Goal: Information Seeking & Learning: Find specific page/section

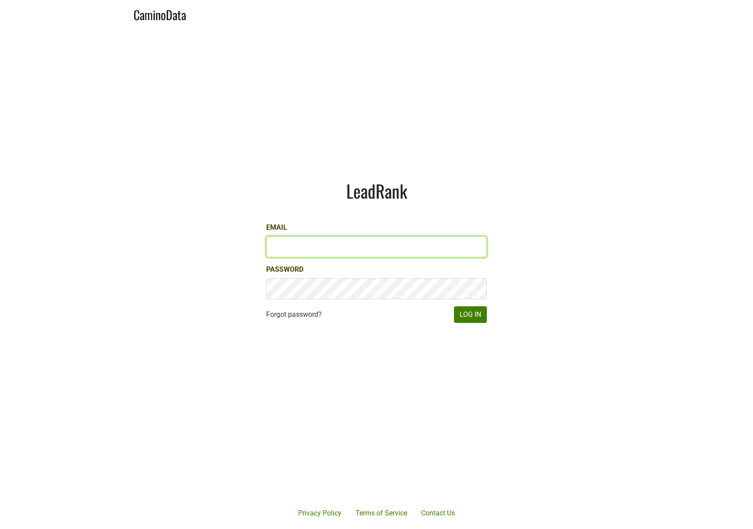
click at [330, 250] on input "Email" at bounding box center [376, 246] width 221 height 21
type input "jdouches@hundredacre.com"
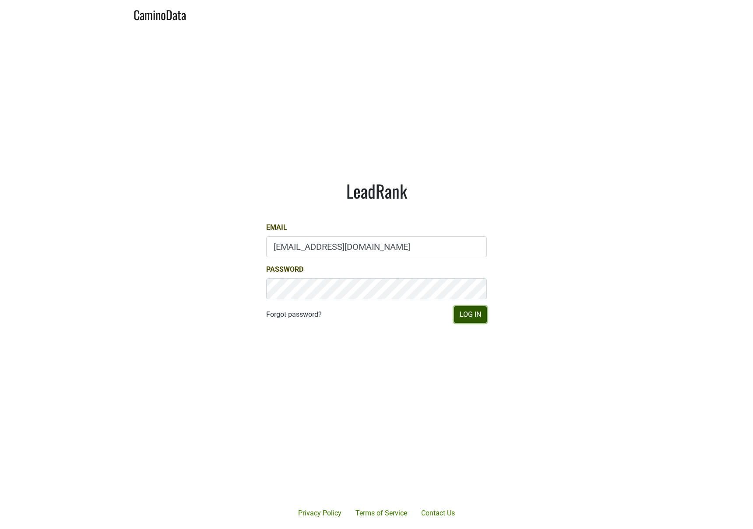
click at [473, 320] on button "Log In" at bounding box center [470, 314] width 33 height 17
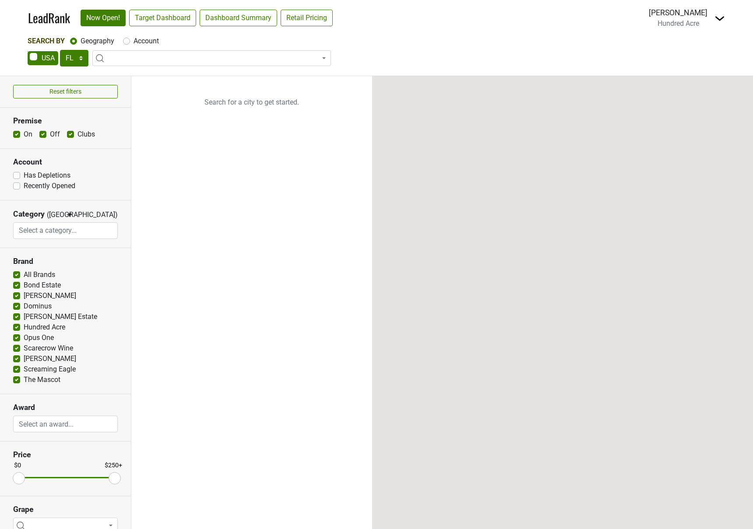
select select "FL"
select select
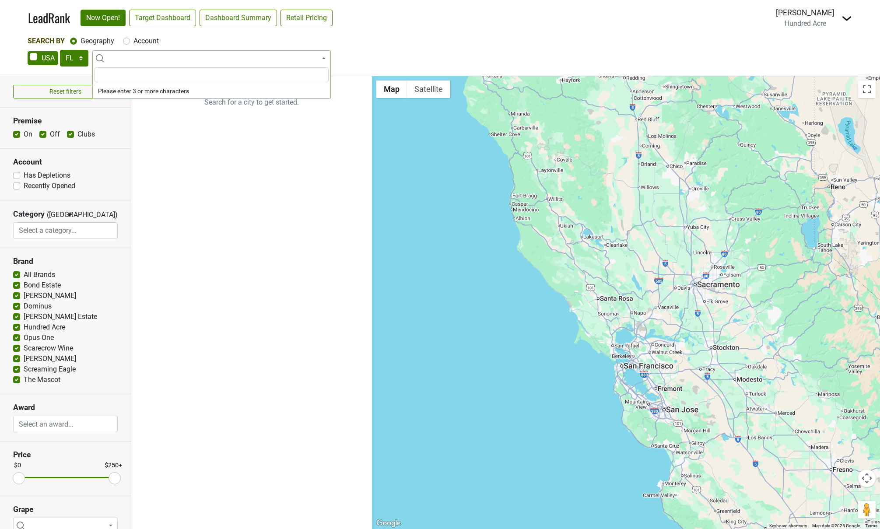
click at [134, 60] on span at bounding box center [211, 58] width 239 height 16
click at [81, 59] on select "AK AL AR AZ CA CO CT DC DE FL [GEOGRAPHIC_DATA] HI IA ID IL IN KS [GEOGRAPHIC_D…" at bounding box center [74, 58] width 28 height 17
select select "NY"
click at [60, 50] on select "AK AL AR AZ CA CO CT DC DE FL [GEOGRAPHIC_DATA] HI IA ID IL IN KS [GEOGRAPHIC_D…" at bounding box center [74, 58] width 28 height 17
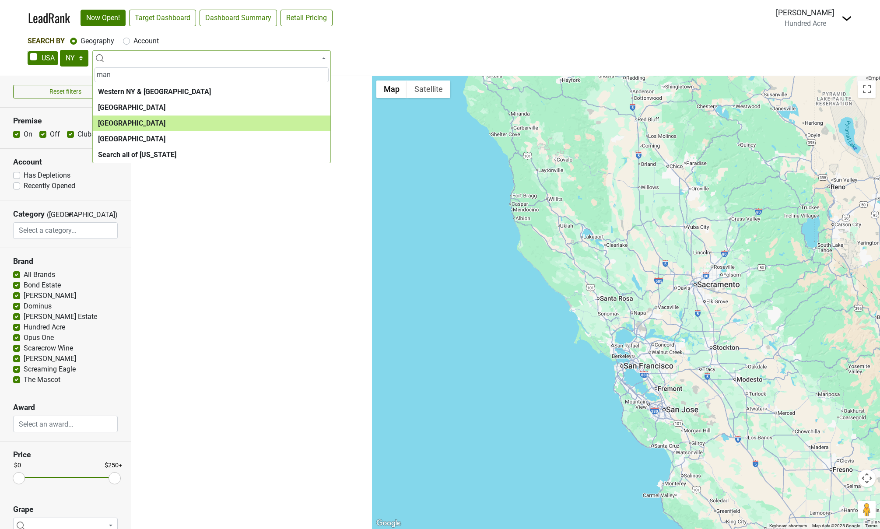
type input "man"
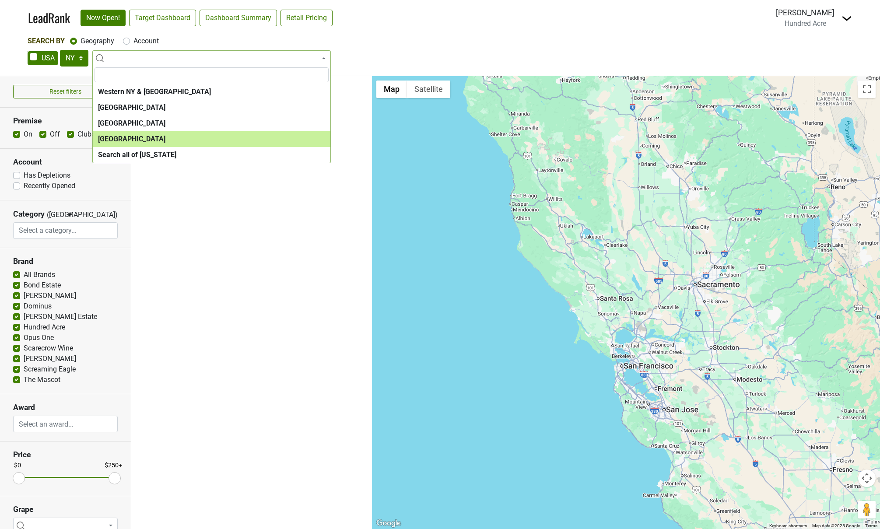
select select "1260"
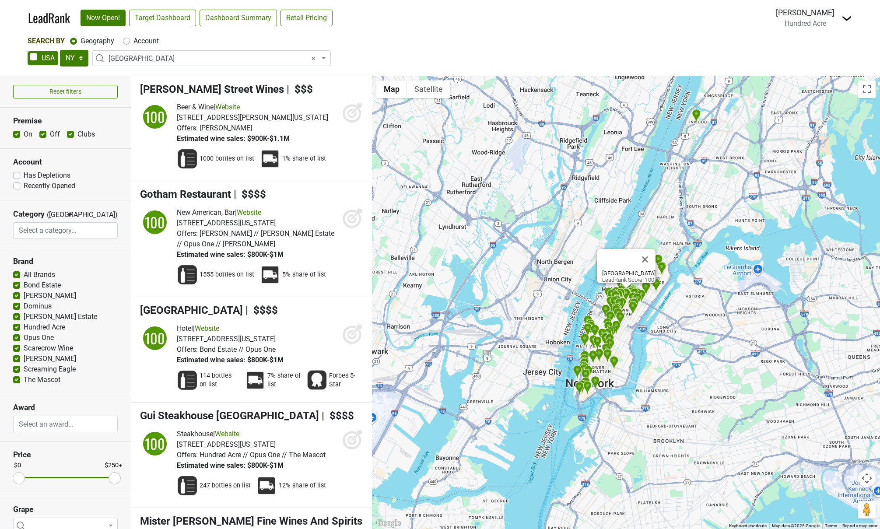
drag, startPoint x: 218, startPoint y: 359, endPoint x: 283, endPoint y: 360, distance: 65.2
click at [283, 355] on div "Offers: Bond Estate // Opus One" at bounding box center [230, 350] width 107 height 11
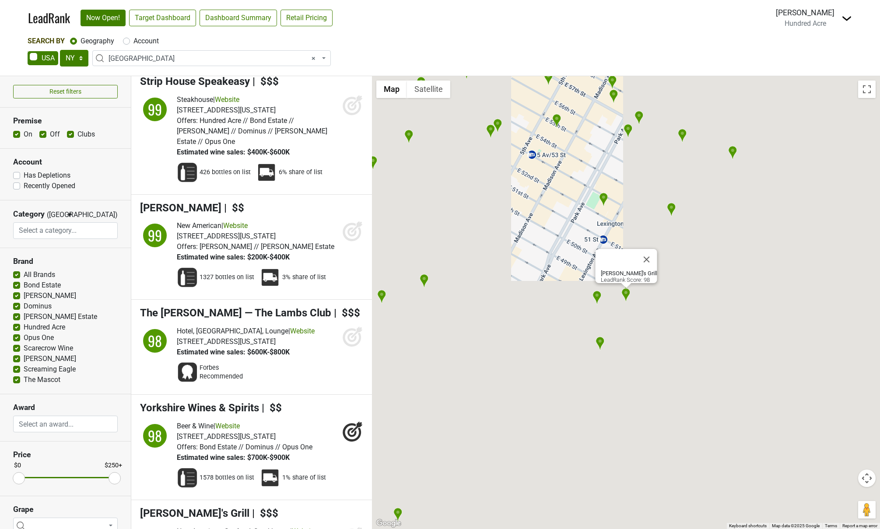
scroll to position [7606, 0]
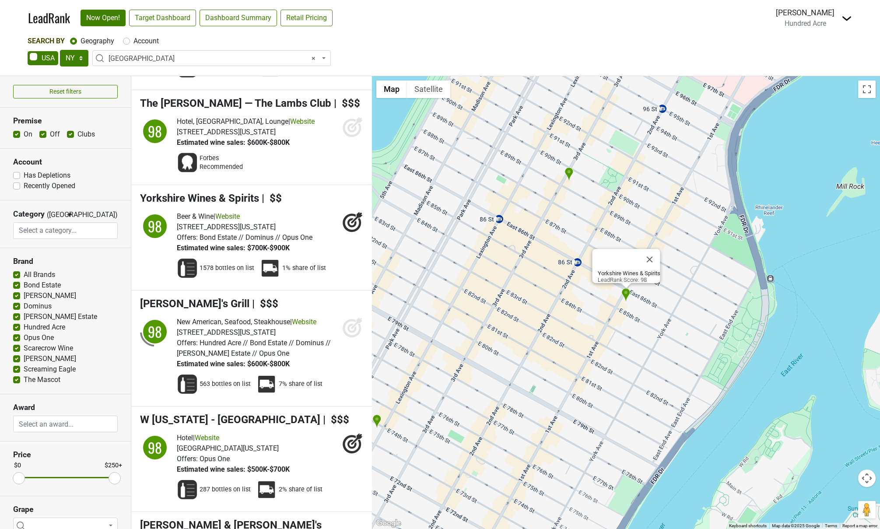
click at [134, 42] on label "Account" at bounding box center [146, 41] width 25 height 11
click at [129, 42] on input "Account" at bounding box center [126, 40] width 7 height 9
radio input "true"
select select
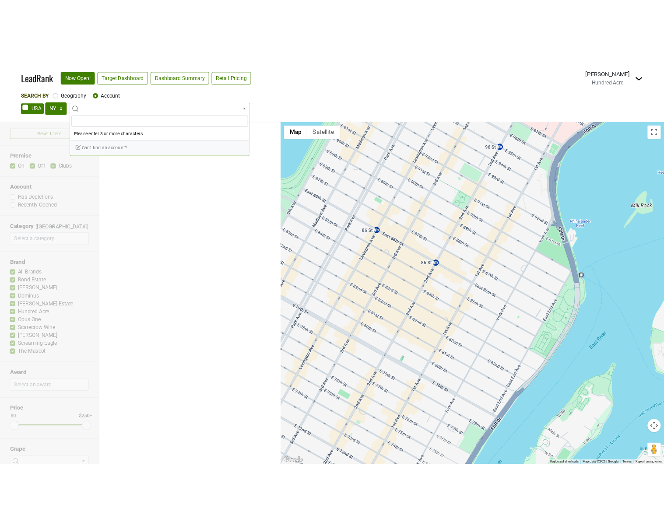
scroll to position [0, 0]
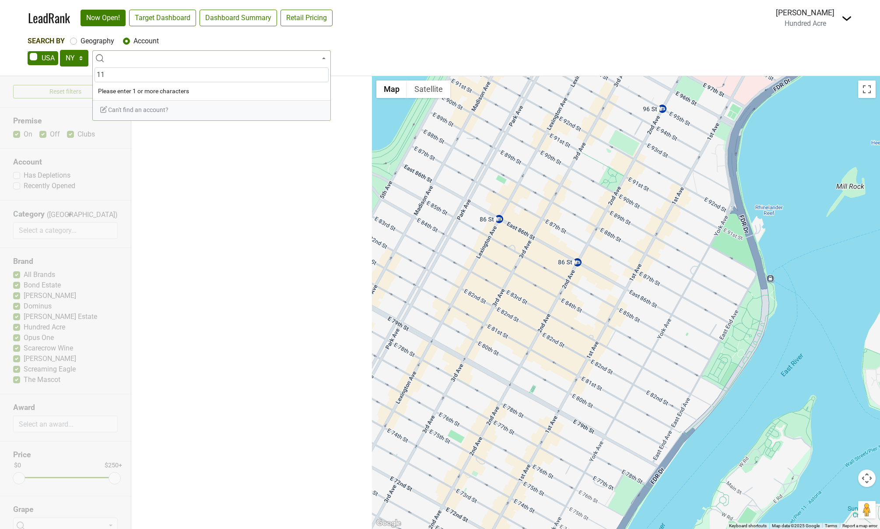
type input "1"
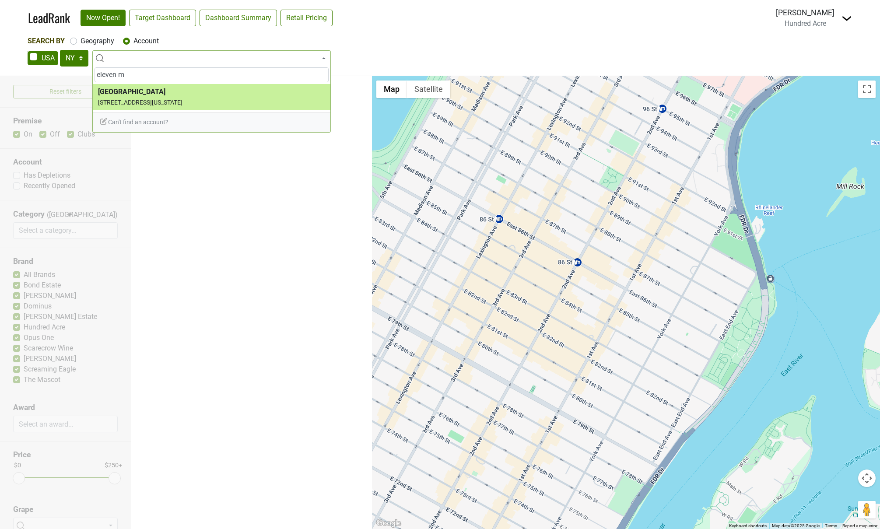
type input "eleven m"
select select "123940"
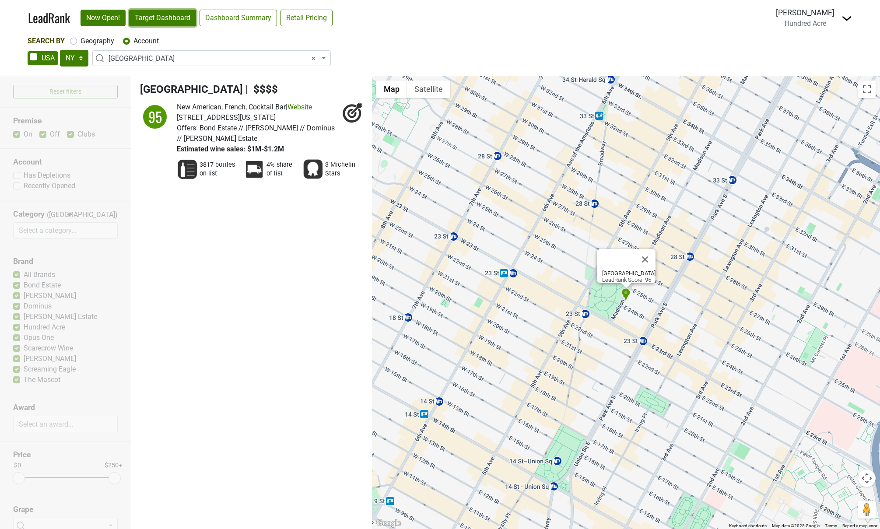
click at [163, 21] on link "Target Dashboard" at bounding box center [162, 18] width 67 height 17
select select
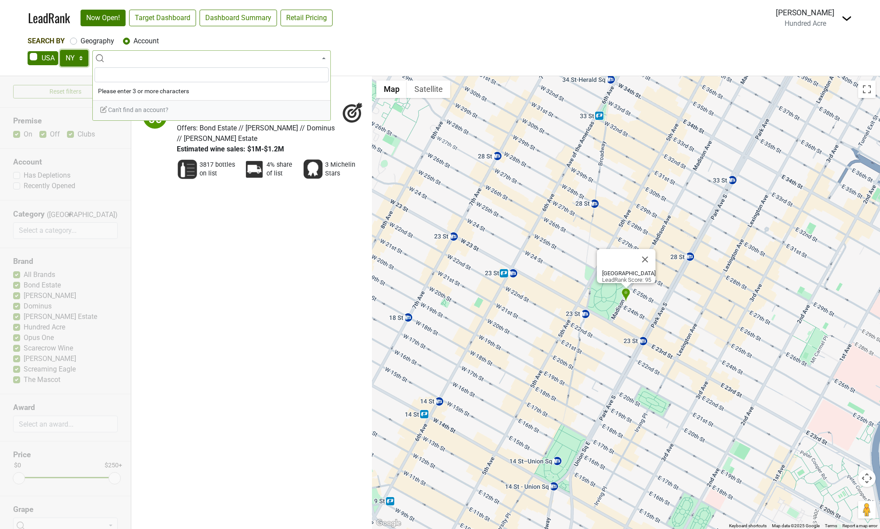
click at [76, 64] on select "AK AL AR AZ CA CO CT DC DE FL [GEOGRAPHIC_DATA] HI IA ID IL IN KS [GEOGRAPHIC_D…" at bounding box center [74, 58] width 28 height 17
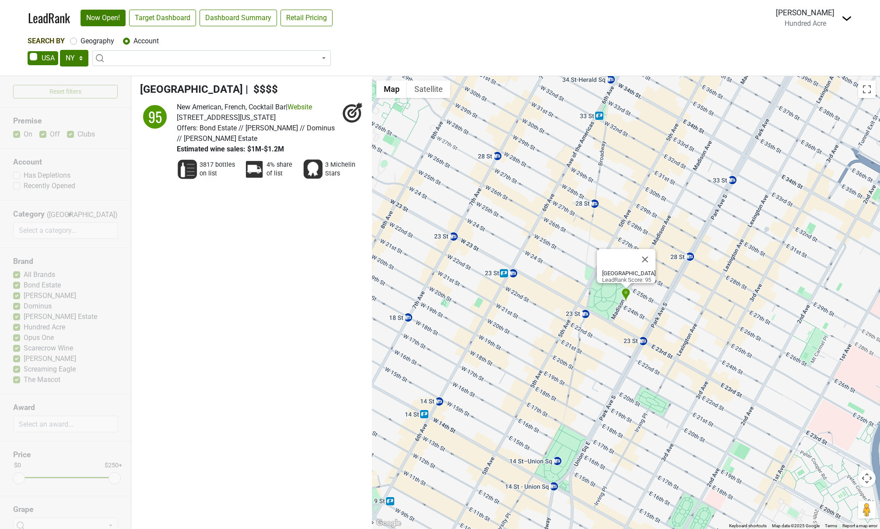
click at [752, 18] on img at bounding box center [847, 18] width 11 height 11
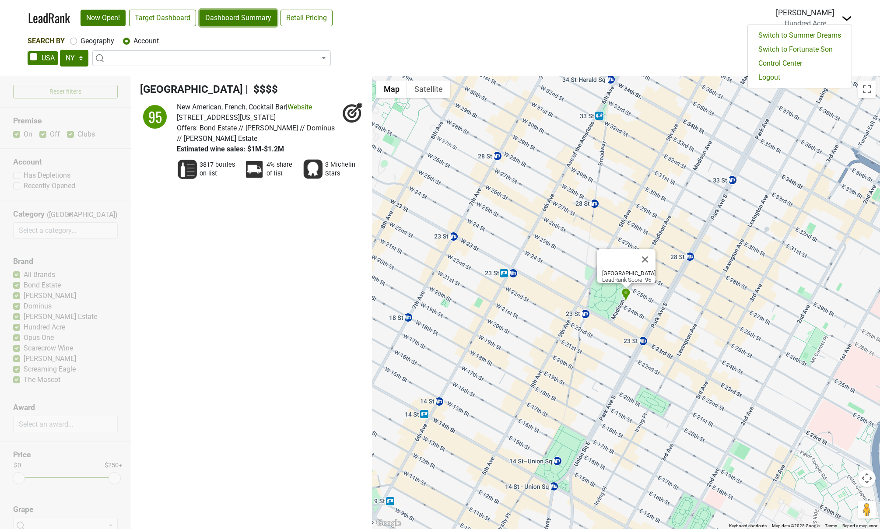
click at [230, 21] on link "Dashboard Summary" at bounding box center [238, 18] width 77 height 17
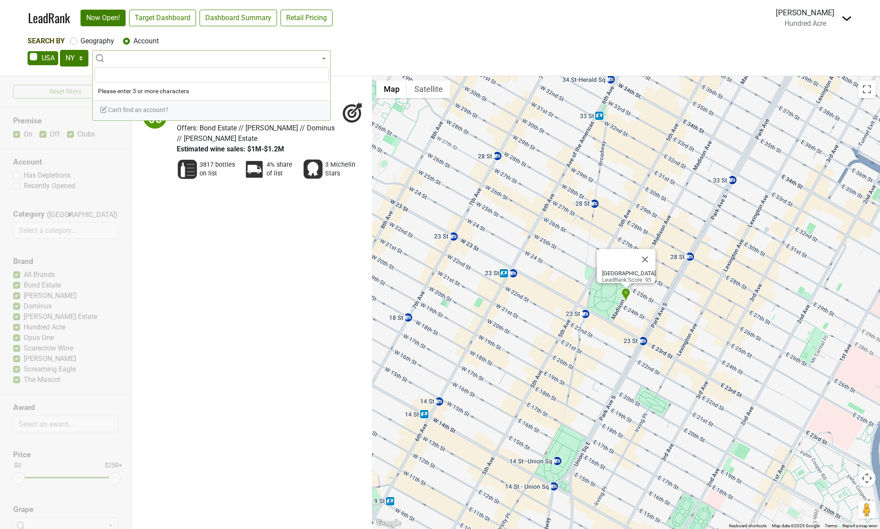
click at [214, 60] on span at bounding box center [211, 58] width 239 height 16
drag, startPoint x: 200, startPoint y: 191, endPoint x: 193, endPoint y: 188, distance: 6.7
click at [200, 191] on li "Eleven [GEOGRAPHIC_DATA] | $$$$ 95 New American, French, Cocktail Bar | Website" at bounding box center [251, 134] width 241 height 116
click at [95, 38] on label "Geography" at bounding box center [98, 41] width 34 height 11
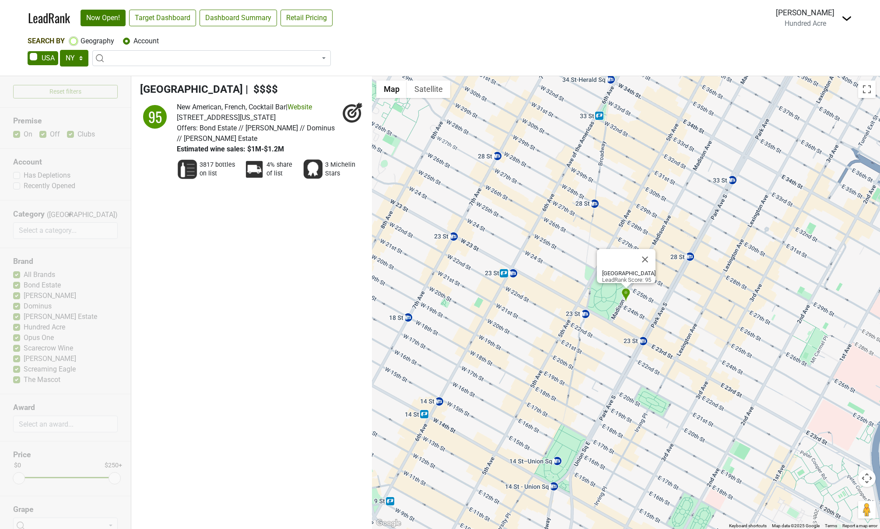
click at [77, 38] on input "Geography" at bounding box center [73, 40] width 7 height 9
radio input "true"
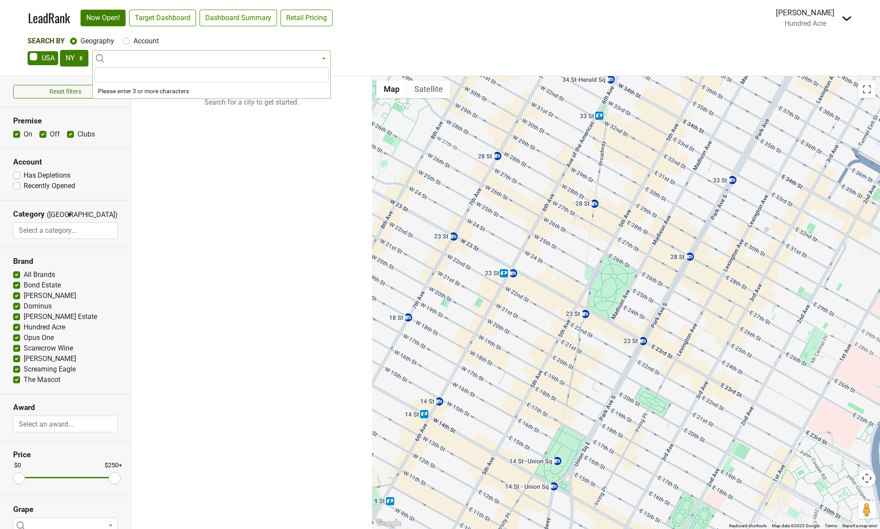
click at [219, 175] on ul "Search for a city to get started." at bounding box center [251, 302] width 241 height 453
click at [191, 61] on span at bounding box center [211, 58] width 239 height 16
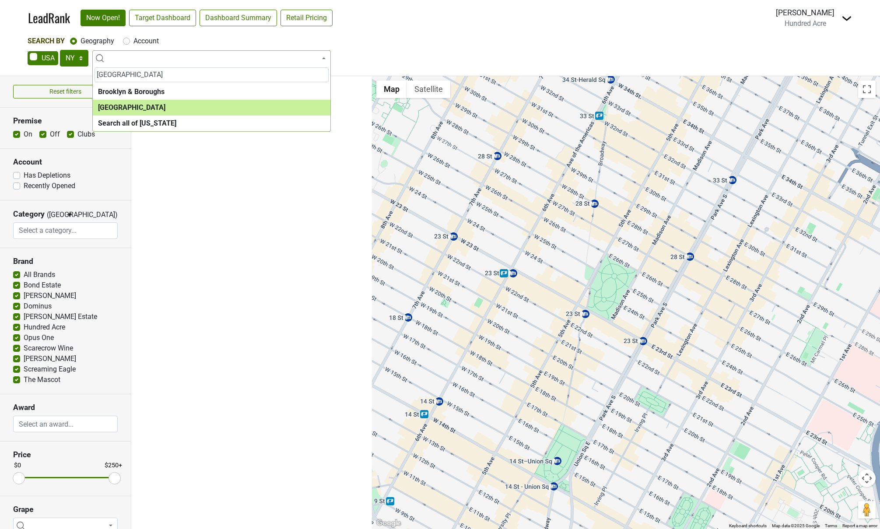
type input "[GEOGRAPHIC_DATA]"
select select "1154"
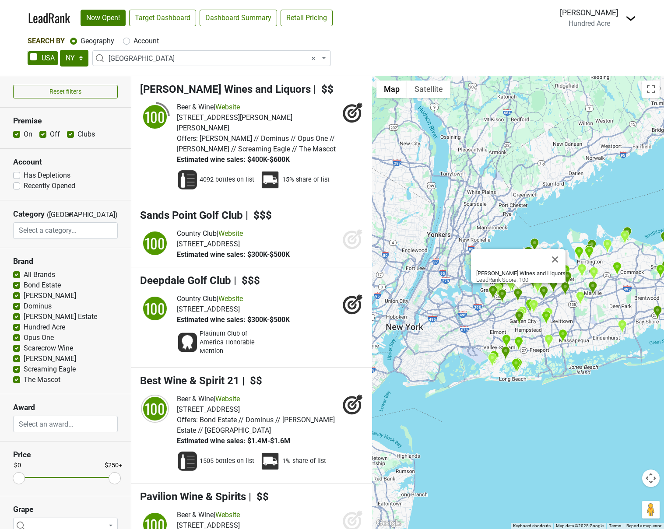
click at [388, 49] on div "Search By Geography Account AK AL AR AZ CA CO CT DC DE FL [GEOGRAPHIC_DATA] HI …" at bounding box center [332, 52] width 609 height 32
